Goal: Book appointment/travel/reservation

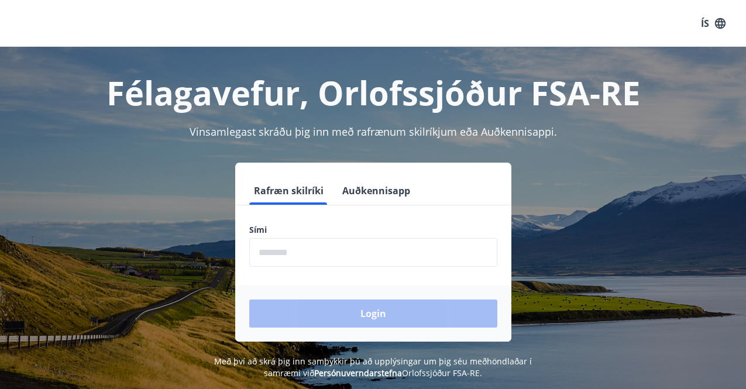
click at [270, 257] on input "phone" at bounding box center [373, 252] width 248 height 29
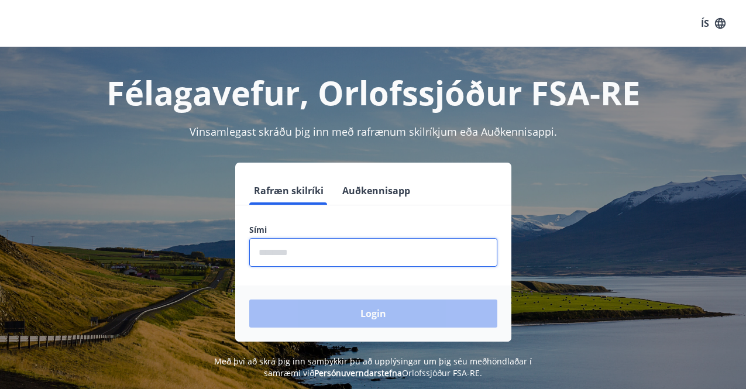
type input "********"
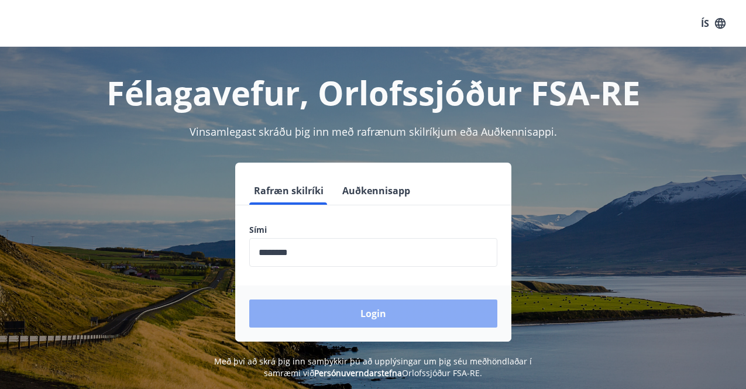
click at [346, 311] on button "Login" at bounding box center [373, 314] width 248 height 28
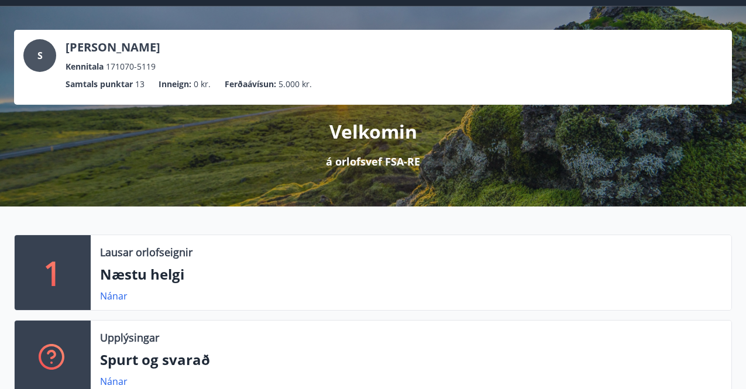
scroll to position [59, 0]
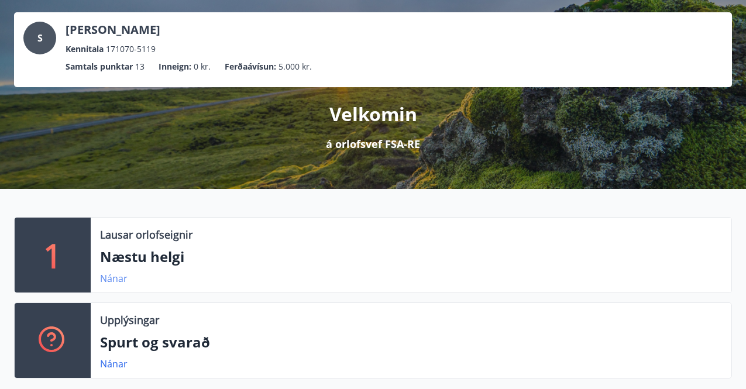
click at [115, 279] on link "Nánar" at bounding box center [114, 278] width 28 height 13
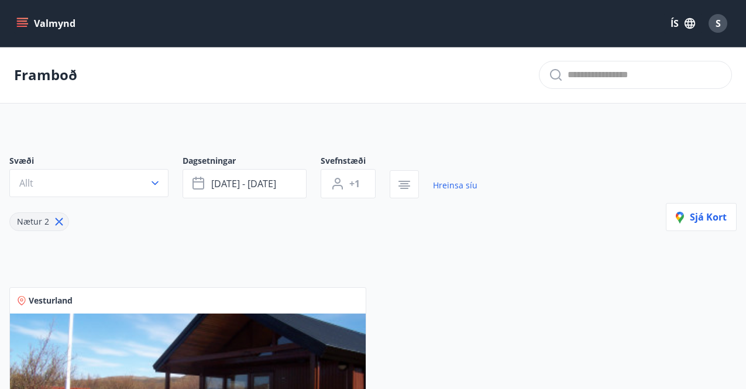
click at [19, 25] on icon "menu" at bounding box center [22, 24] width 12 height 12
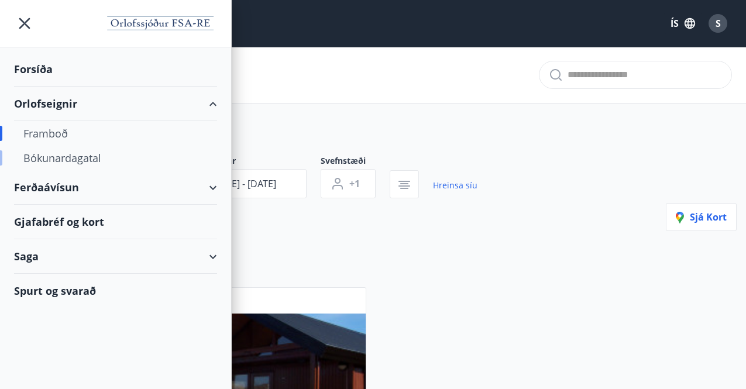
click at [44, 157] on div "Bókunardagatal" at bounding box center [115, 158] width 184 height 25
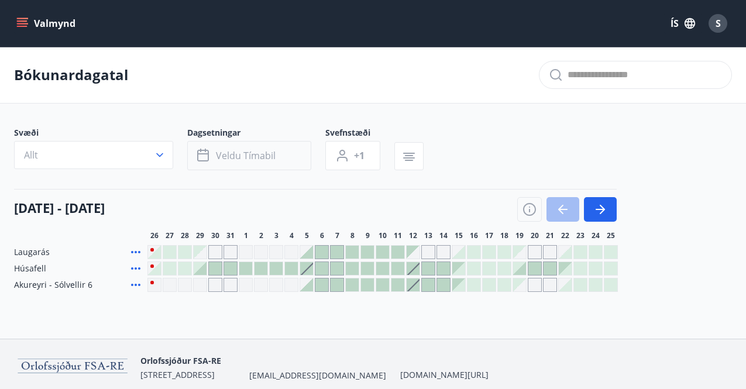
click at [263, 160] on span "Veldu tímabil" at bounding box center [246, 155] width 60 height 13
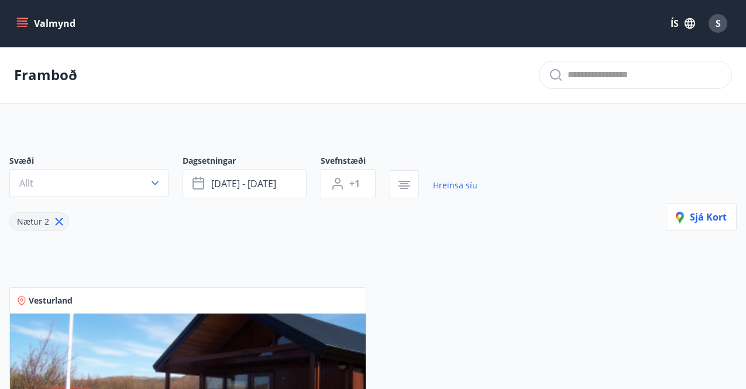
click at [20, 22] on icon "menu" at bounding box center [22, 20] width 11 height 1
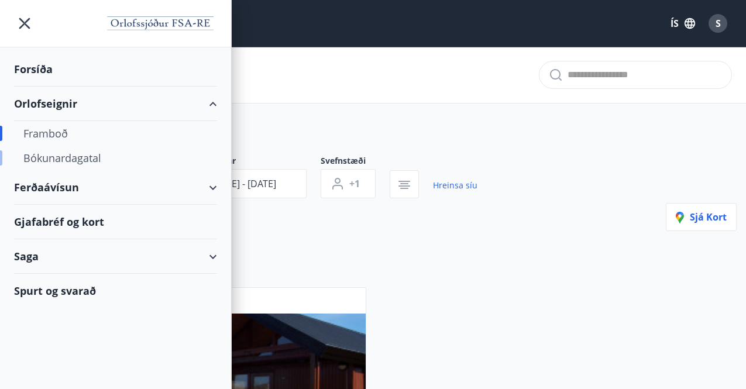
click at [50, 157] on div "Bókunardagatal" at bounding box center [115, 158] width 184 height 25
